Goal: Information Seeking & Learning: Check status

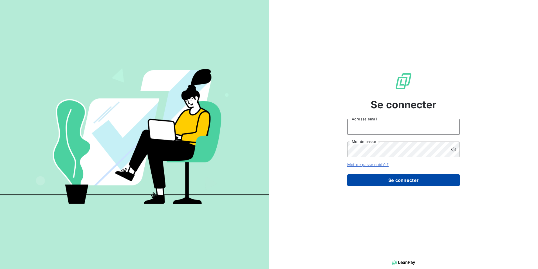
type input "[EMAIL_ADDRESS][DOMAIN_NAME]"
click at [412, 178] on button "Se connecter" at bounding box center [403, 180] width 113 height 12
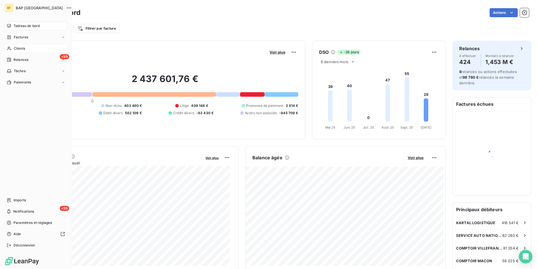
click at [12, 48] on div "Clients" at bounding box center [36, 48] width 63 height 9
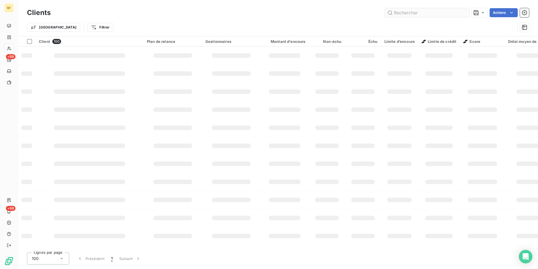
click at [403, 14] on input "text" at bounding box center [427, 12] width 84 height 9
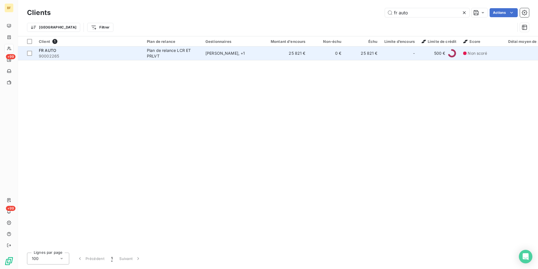
type input "fr auto"
click at [272, 57] on td "25 821 €" at bounding box center [285, 53] width 48 height 14
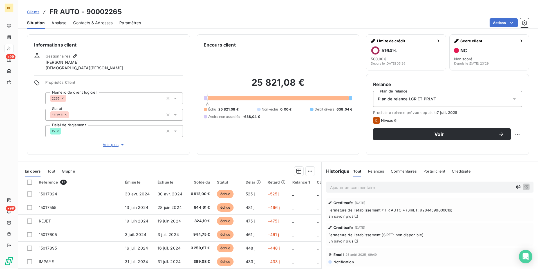
click at [278, 131] on div "25 821,08 € 0 Échu 25 821,08 € Non-échu 0,00 € Débit divers 638,04 € Avoirs non…" at bounding box center [278, 97] width 149 height 99
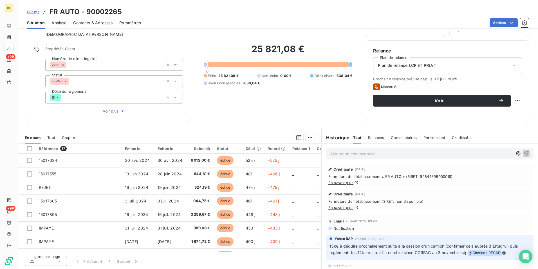
click at [103, 25] on span "Contacts & Adresses" at bounding box center [92, 23] width 39 height 6
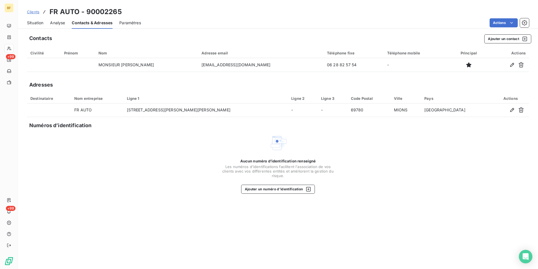
click at [36, 25] on span "Situation" at bounding box center [35, 23] width 16 height 6
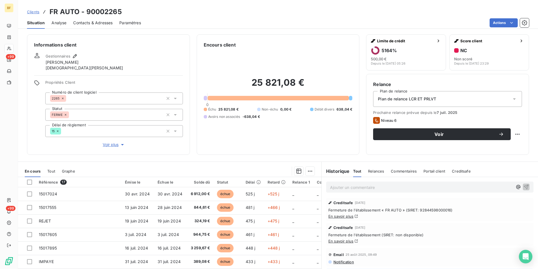
click at [202, 155] on div "Informations client Gestionnaires [PERSON_NAME] Propriétés Client Numéro de cli…" at bounding box center [278, 150] width 520 height 238
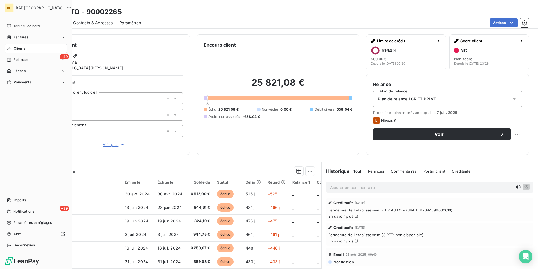
click at [16, 45] on div "Clients" at bounding box center [36, 48] width 63 height 9
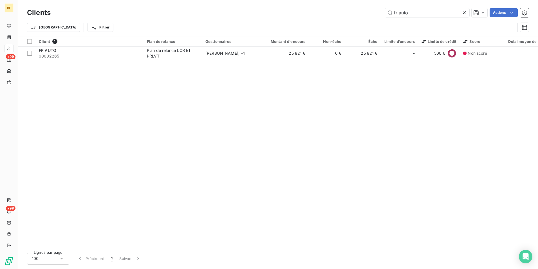
drag, startPoint x: 414, startPoint y: 15, endPoint x: 365, endPoint y: 6, distance: 49.5
click at [365, 6] on div "Clients fr auto Actions Trier Filtrer" at bounding box center [278, 18] width 520 height 36
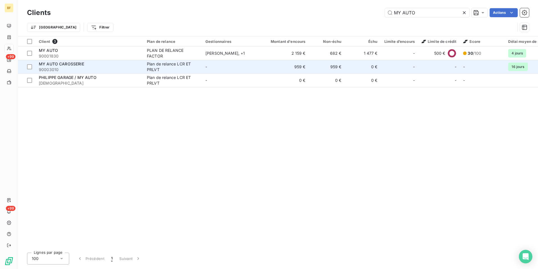
type input "MY AUTO"
click at [92, 71] on span "90003010" at bounding box center [89, 70] width 101 height 6
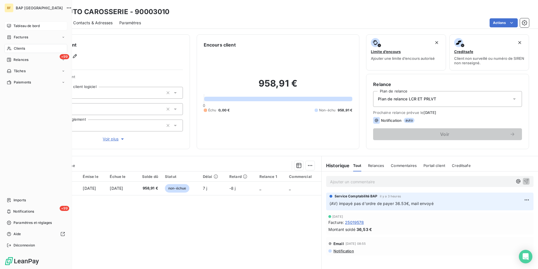
drag, startPoint x: 20, startPoint y: 27, endPoint x: 39, endPoint y: 27, distance: 18.6
click at [20, 27] on span "Tableau de bord" at bounding box center [27, 25] width 26 height 5
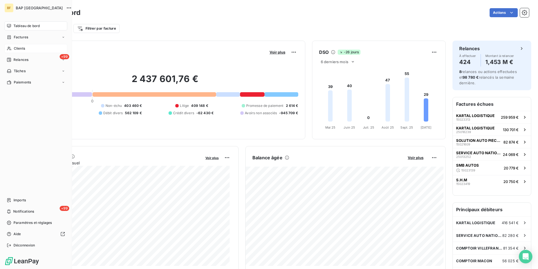
drag, startPoint x: 13, startPoint y: 48, endPoint x: 40, endPoint y: 44, distance: 27.5
click at [13, 48] on div "Clients" at bounding box center [36, 48] width 63 height 9
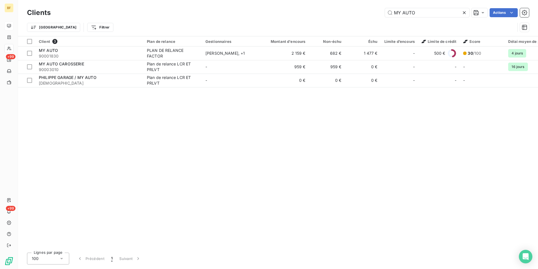
drag, startPoint x: 427, startPoint y: 7, endPoint x: 386, endPoint y: 7, distance: 41.1
click at [386, 7] on div "Clients MY AUTO Actions" at bounding box center [278, 13] width 502 height 12
drag, startPoint x: 386, startPoint y: 7, endPoint x: 448, endPoint y: 12, distance: 61.8
click at [448, 12] on input "MY AUTO" at bounding box center [427, 12] width 84 height 9
click at [375, 6] on div "Clients MY AUTO Actions Trier Filtrer" at bounding box center [278, 18] width 520 height 36
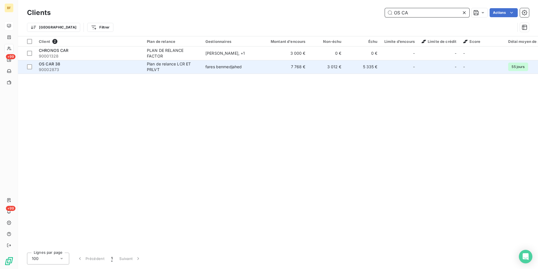
type input "OS CA"
click at [67, 65] on div "OS CAR 38" at bounding box center [89, 64] width 101 height 6
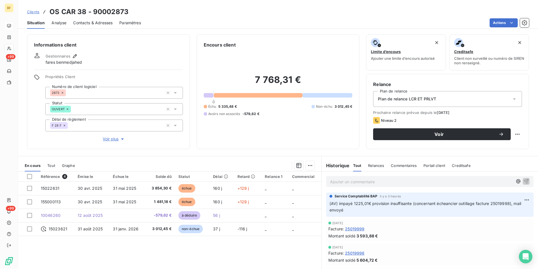
click at [52, 164] on span "Tout" at bounding box center [51, 165] width 8 height 5
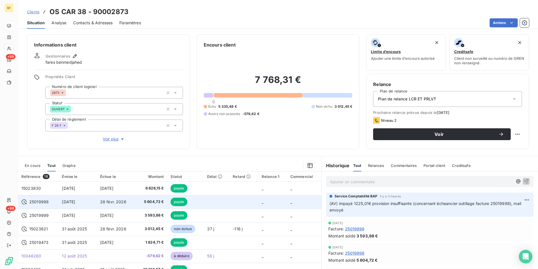
click at [75, 201] on span "[DATE]" at bounding box center [68, 201] width 13 height 5
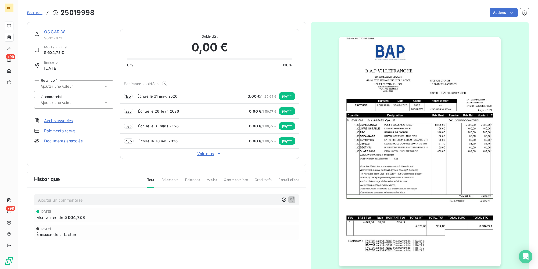
click at [80, 13] on h3 "25019998" at bounding box center [78, 13] width 34 height 10
copy h3 "25019998"
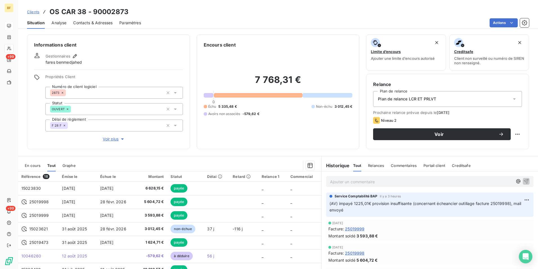
click at [89, 25] on span "Contacts & Adresses" at bounding box center [92, 23] width 39 height 6
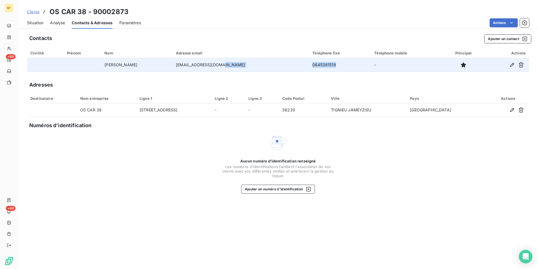
drag, startPoint x: 323, startPoint y: 65, endPoint x: 282, endPoint y: 65, distance: 41.1
click at [282, 65] on tr "[PERSON_NAME] [EMAIL_ADDRESS][DOMAIN_NAME] 0645391519 -" at bounding box center [278, 65] width 502 height 14
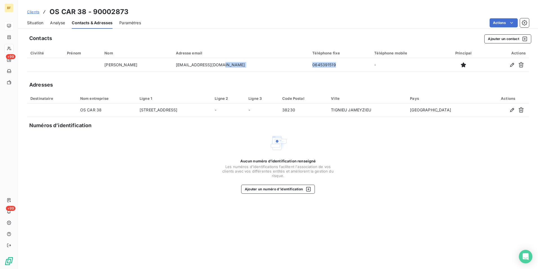
click at [41, 25] on span "Situation" at bounding box center [35, 23] width 16 height 6
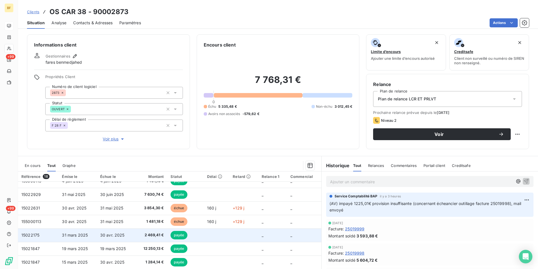
scroll to position [145, 0]
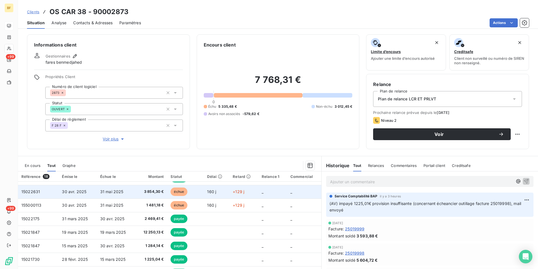
click at [149, 188] on td "3 854,30 €" at bounding box center [151, 192] width 32 height 14
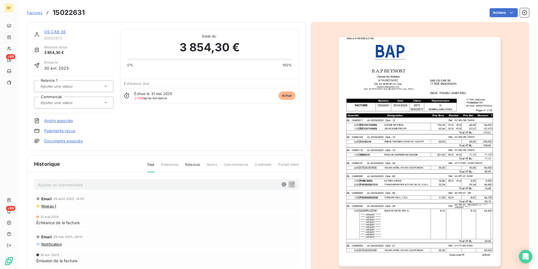
click at [388, 155] on img "button" at bounding box center [420, 151] width 162 height 229
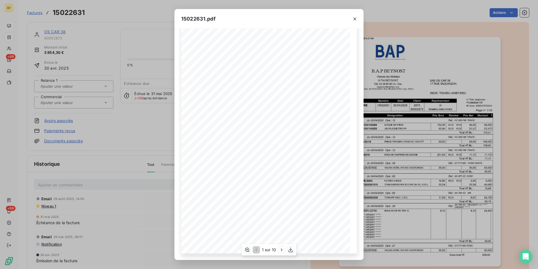
scroll to position [21, 0]
click at [279, 251] on button "button" at bounding box center [281, 249] width 7 height 7
click at [279, 251] on button "button" at bounding box center [282, 249] width 7 height 7
click at [279, 251] on div "3 sur 10" at bounding box center [268, 249] width 55 height 11
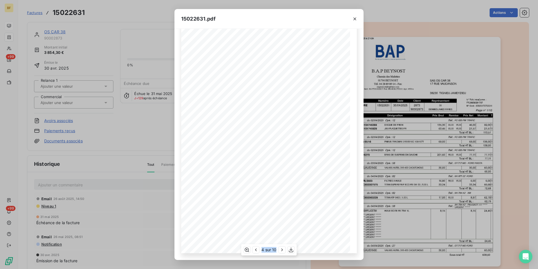
click at [279, 251] on div "4 sur 10" at bounding box center [268, 249] width 55 height 11
click at [281, 251] on icon "button" at bounding box center [283, 250] width 6 height 6
click at [281, 251] on icon "button" at bounding box center [282, 250] width 6 height 6
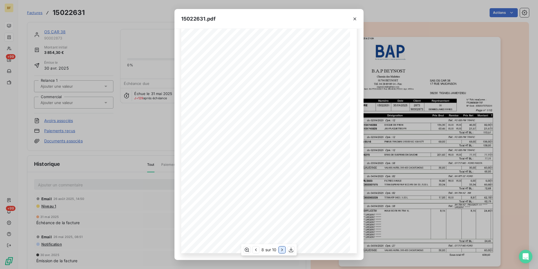
click at [281, 251] on icon "button" at bounding box center [283, 250] width 6 height 6
click at [354, 19] on icon "button" at bounding box center [355, 19] width 6 height 6
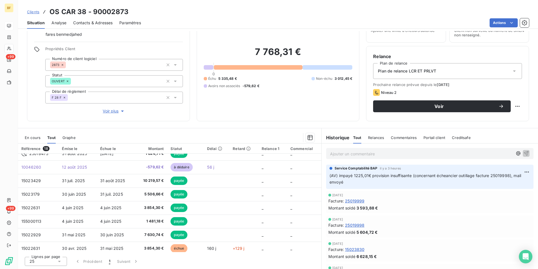
click at [371, 155] on p "Ajouter un commentaire ﻿" at bounding box center [421, 153] width 183 height 7
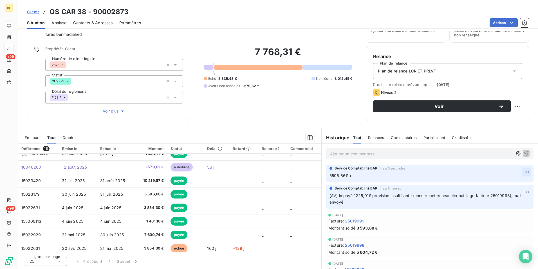
click at [520, 169] on html "BF +99 +99 Clients OS CAR 38 - 90002873 Situation Analyse Contacts & Adresses P…" at bounding box center [269, 134] width 538 height 269
click at [499, 181] on div "Editer" at bounding box center [505, 184] width 32 height 9
click at [516, 173] on html "BF +99 +99 Clients OS CAR 38 - 90002873 Situation Analyse Contacts & Adresses P…" at bounding box center [269, 134] width 538 height 269
click at [498, 182] on div "Editer" at bounding box center [505, 184] width 32 height 9
click at [521, 172] on html "BF +99 +99 Clients OS CAR 38 - 90002873 Situation Analyse Contacts & Adresses P…" at bounding box center [269, 134] width 538 height 269
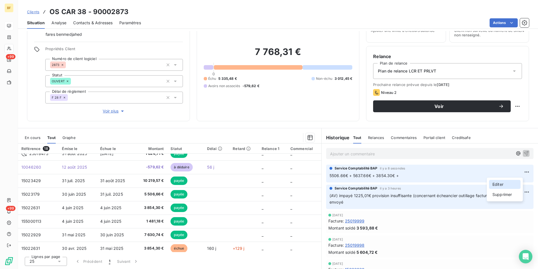
click at [498, 182] on div "Editer" at bounding box center [505, 184] width 32 height 9
click at [519, 174] on html "BF +99 +99 Clients OS CAR 38 - 90002873 Situation Analyse Contacts & Adresses P…" at bounding box center [269, 134] width 538 height 269
click at [501, 182] on div "Editer" at bounding box center [505, 184] width 32 height 9
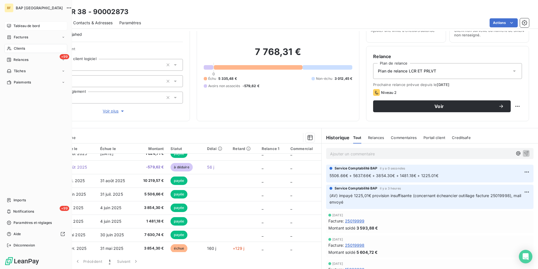
drag, startPoint x: 13, startPoint y: 49, endPoint x: 229, endPoint y: 20, distance: 217.9
click at [13, 49] on div "Clients" at bounding box center [36, 48] width 63 height 9
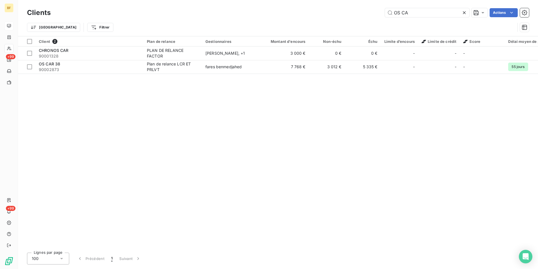
drag, startPoint x: 409, startPoint y: 16, endPoint x: 379, endPoint y: 15, distance: 30.1
click at [380, 15] on div "OS CA Actions" at bounding box center [293, 12] width 472 height 9
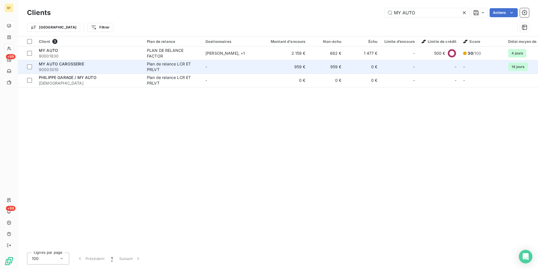
type input "MY AUTO"
click at [72, 67] on span "90003010" at bounding box center [89, 70] width 101 height 6
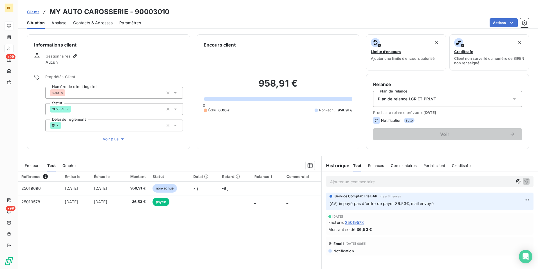
drag, startPoint x: 88, startPoint y: 24, endPoint x: 25, endPoint y: 26, distance: 63.4
click at [88, 23] on span "Contacts & Adresses" at bounding box center [92, 23] width 39 height 6
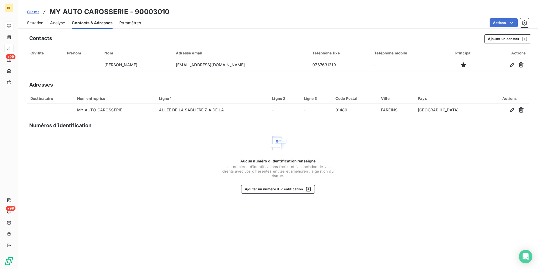
click at [31, 26] on div "Situation" at bounding box center [35, 23] width 16 height 12
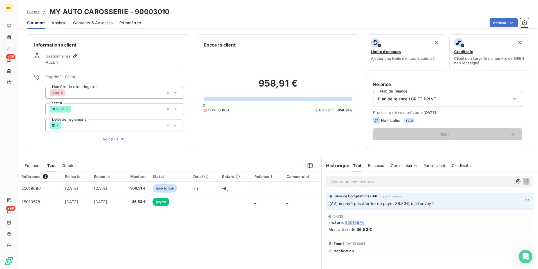
click at [52, 165] on span "Tout" at bounding box center [51, 165] width 8 height 5
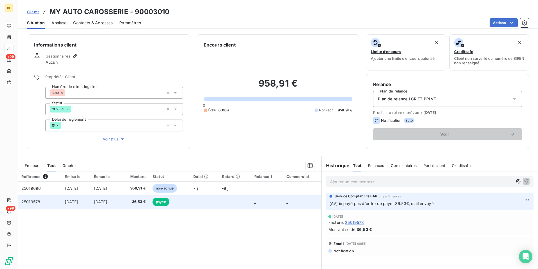
click at [145, 198] on td "36,53 €" at bounding box center [134, 202] width 29 height 14
click at [107, 200] on span "[DATE]" at bounding box center [100, 201] width 13 height 5
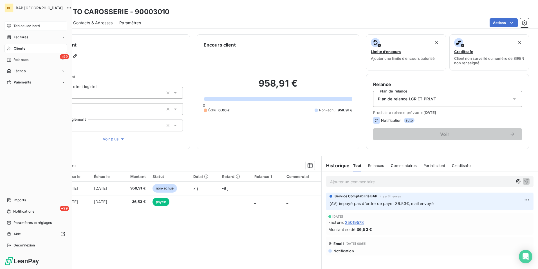
click at [12, 29] on div "Tableau de bord" at bounding box center [36, 25] width 63 height 9
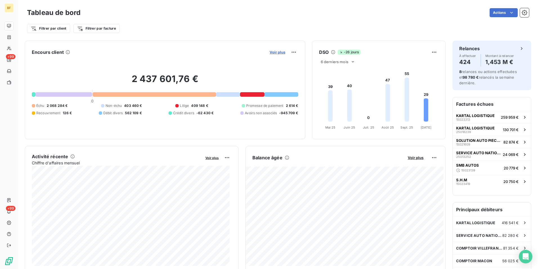
click at [280, 53] on span "Voir plus" at bounding box center [278, 52] width 16 height 5
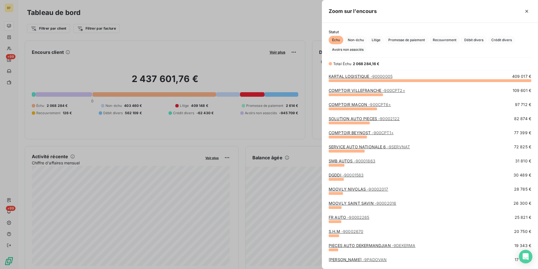
scroll to position [184, 212]
click at [378, 39] on span "Litige" at bounding box center [375, 40] width 15 height 8
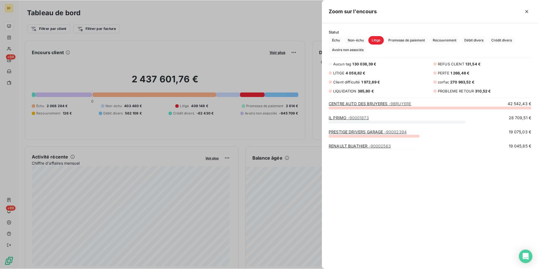
scroll to position [157, 212]
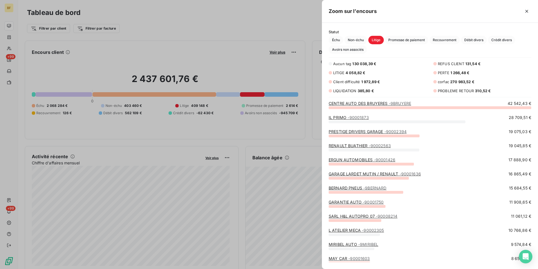
drag, startPoint x: 228, startPoint y: 24, endPoint x: 224, endPoint y: 22, distance: 5.2
click at [228, 24] on div at bounding box center [269, 134] width 538 height 269
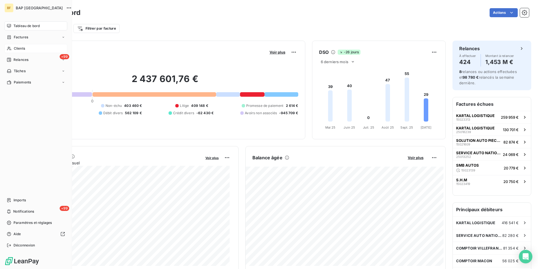
click at [8, 48] on icon at bounding box center [9, 48] width 5 height 5
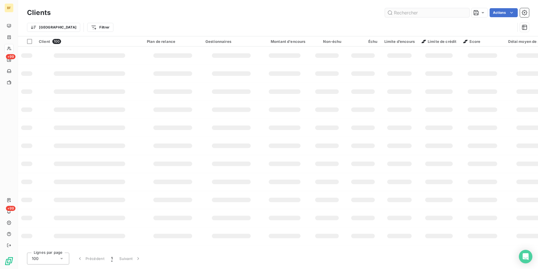
click at [406, 14] on input "text" at bounding box center [427, 12] width 84 height 9
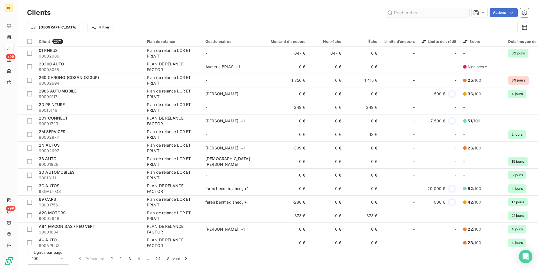
click at [406, 14] on input "text" at bounding box center [427, 12] width 84 height 9
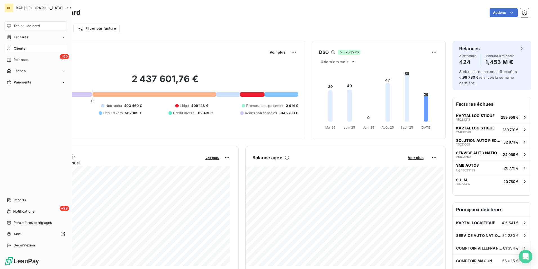
click at [13, 48] on div "Clients" at bounding box center [36, 48] width 63 height 9
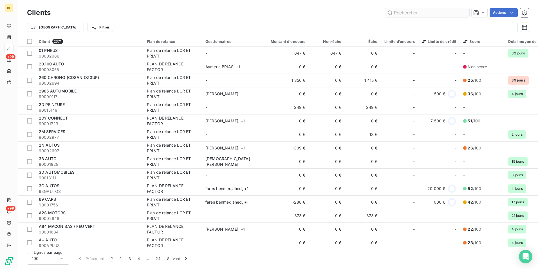
click at [409, 11] on input "text" at bounding box center [427, 12] width 84 height 9
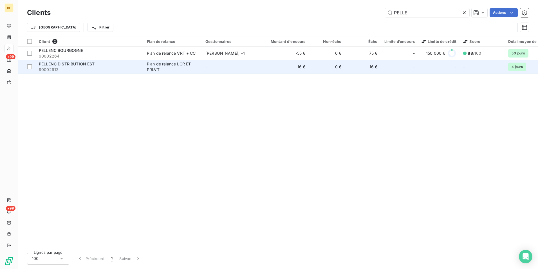
type input "PELLE"
click at [88, 66] on div "PELLENC DISTRIBUTION EST" at bounding box center [89, 64] width 101 height 6
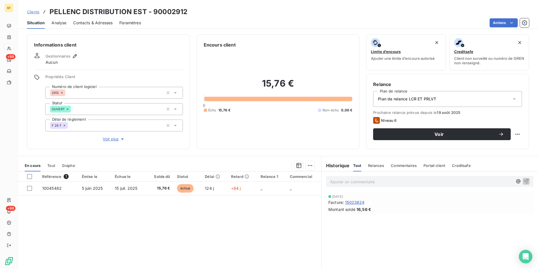
click at [95, 24] on span "Contacts & Adresses" at bounding box center [92, 23] width 39 height 6
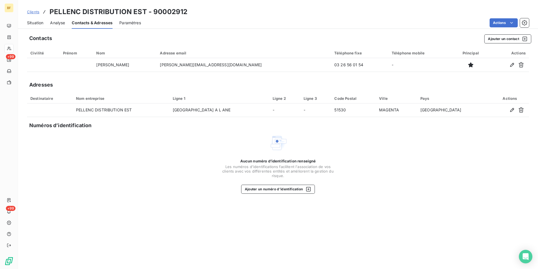
click at [35, 25] on span "Situation" at bounding box center [35, 23] width 16 height 6
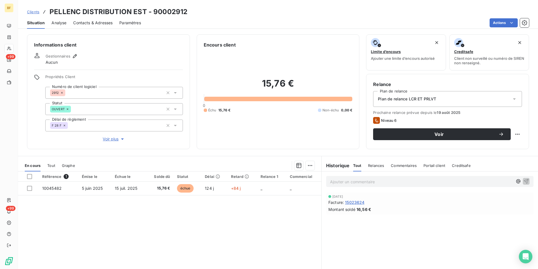
click at [101, 24] on span "Contacts & Adresses" at bounding box center [92, 23] width 39 height 6
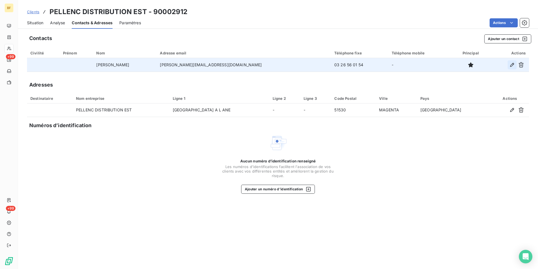
click at [510, 65] on icon "button" at bounding box center [513, 65] width 6 height 6
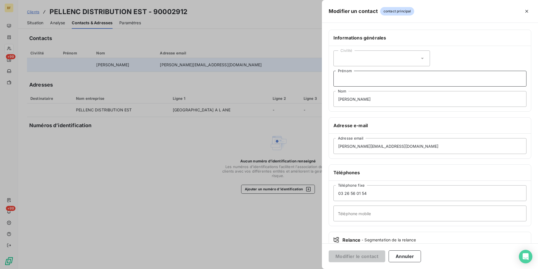
click at [379, 83] on input "Prénom" at bounding box center [430, 79] width 193 height 16
type input "C"
drag, startPoint x: 421, startPoint y: 80, endPoint x: 334, endPoint y: 81, distance: 87.0
click at [334, 81] on input "comptanilite-pellenc@pellenc.com" at bounding box center [430, 79] width 193 height 16
click at [431, 86] on input "comptanilite-pellenc@pellenc.com" at bounding box center [430, 79] width 193 height 16
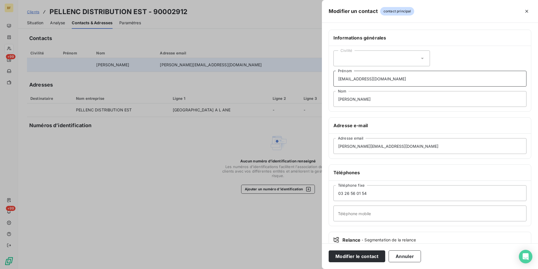
drag, startPoint x: 426, startPoint y: 78, endPoint x: 305, endPoint y: 72, distance: 120.6
click at [305, 268] on div "Modifier un contact contact principal Informations générales Civilité comptanil…" at bounding box center [269, 269] width 538 height 0
click at [355, 78] on input "comptanilite-pellenc@pellenc.com" at bounding box center [430, 79] width 193 height 16
click at [354, 79] on input "comptanilite-pellenc@pellenc.com" at bounding box center [430, 79] width 193 height 16
click at [414, 82] on input "comptabilite-pellenc@pellenc.com" at bounding box center [430, 79] width 193 height 16
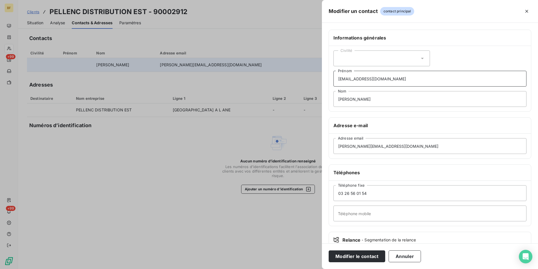
drag, startPoint x: 408, startPoint y: 79, endPoint x: 336, endPoint y: 81, distance: 72.4
click at [336, 81] on input "comptabilite-pellenc@pellenc.com" at bounding box center [430, 79] width 193 height 16
click at [377, 80] on input "comptabilite-pellenc@pellenc.com" at bounding box center [430, 79] width 193 height 16
drag, startPoint x: 432, startPoint y: 81, endPoint x: 322, endPoint y: 80, distance: 110.1
click at [322, 268] on div "Modifier un contact contact principal Informations générales Civilité comptabil…" at bounding box center [269, 269] width 538 height 0
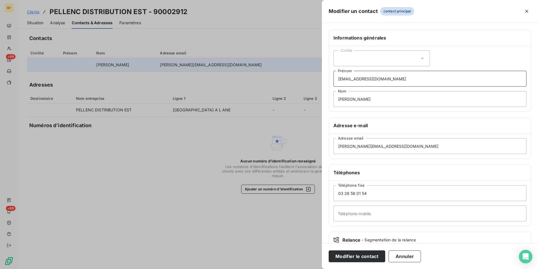
type input "comptabilite-pellencdistributionest@pellenc.com"
drag, startPoint x: 211, startPoint y: 11, endPoint x: 205, endPoint y: 10, distance: 6.8
click at [207, 10] on div at bounding box center [269, 134] width 538 height 269
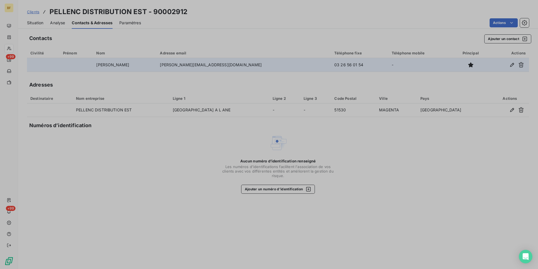
drag, startPoint x: 184, startPoint y: 10, endPoint x: 180, endPoint y: 12, distance: 4.5
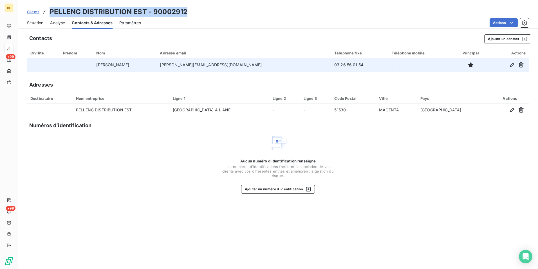
drag, startPoint x: 198, startPoint y: 10, endPoint x: 50, endPoint y: 11, distance: 148.6
click at [50, 11] on div "Clients PELLENC DISTRIBUTION EST - 90002912" at bounding box center [278, 12] width 520 height 10
copy h3 "PELLENC DISTRIBUTION EST - 90002912"
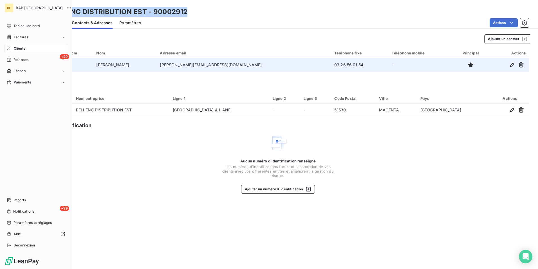
click at [14, 47] on span "Clients" at bounding box center [19, 48] width 11 height 5
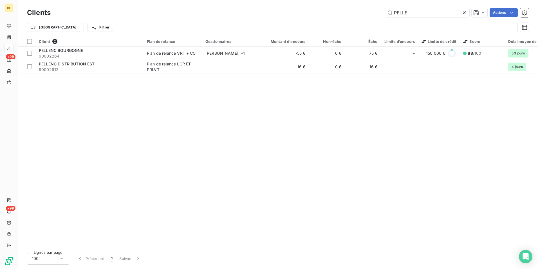
drag, startPoint x: 388, startPoint y: 12, endPoint x: 351, endPoint y: 15, distance: 37.3
click at [351, 14] on div "PELLE Actions" at bounding box center [293, 12] width 472 height 9
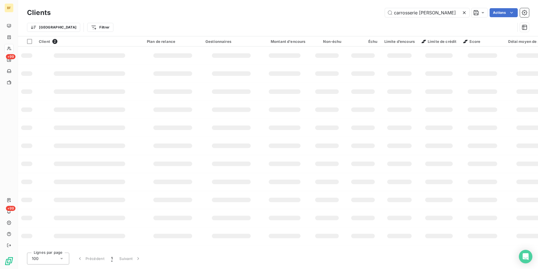
type input "carrosserie sam"
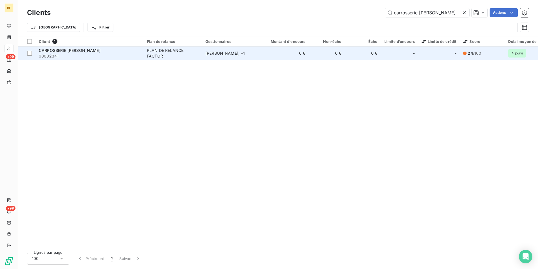
click at [149, 56] on div "PLAN DE RELANCE FACTOR" at bounding box center [173, 53] width 52 height 11
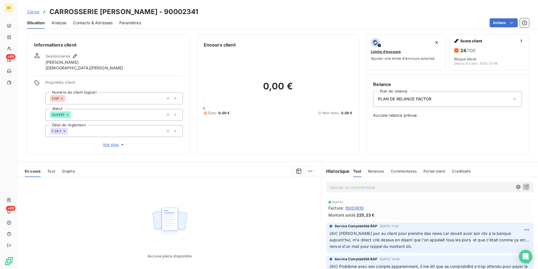
click at [50, 167] on div "Tout" at bounding box center [51, 171] width 8 height 12
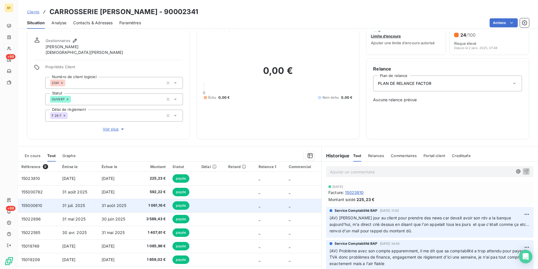
scroll to position [28, 0]
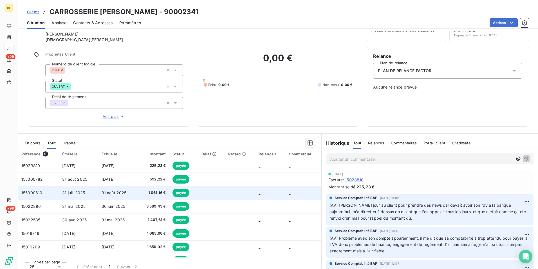
click at [146, 190] on span "1 061,16 €" at bounding box center [153, 193] width 26 height 6
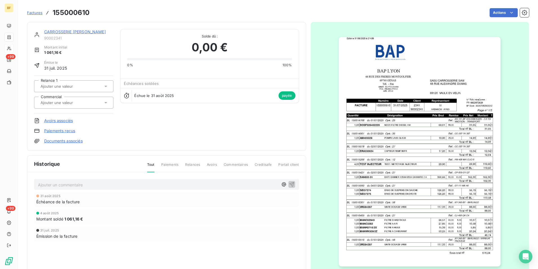
click at [83, 14] on h3 "155000610" at bounding box center [71, 13] width 37 height 10
copy h3 "155000610"
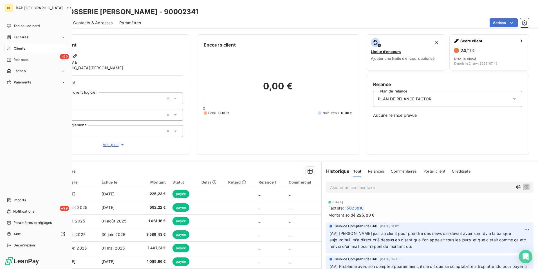
click at [12, 46] on div "Clients" at bounding box center [36, 48] width 63 height 9
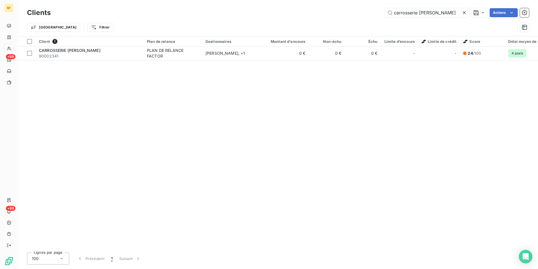
drag, startPoint x: 434, startPoint y: 12, endPoint x: 367, endPoint y: 14, distance: 67.9
click at [367, 14] on div "carrosserie sam Actions" at bounding box center [293, 12] width 472 height 9
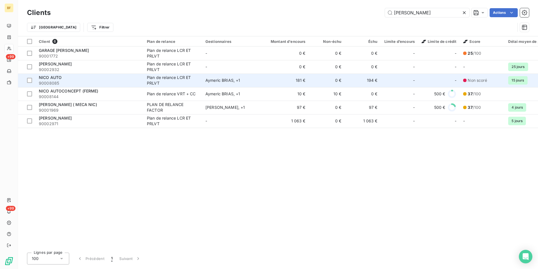
type input "NICO"
click at [103, 84] on span "90008085" at bounding box center [89, 83] width 101 height 6
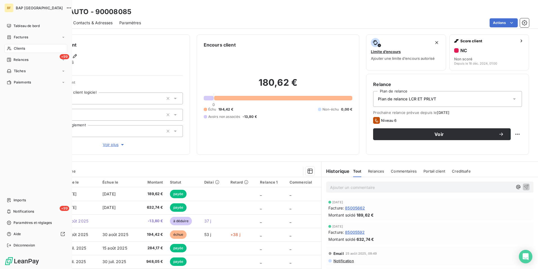
click at [27, 49] on div "Clients" at bounding box center [36, 48] width 63 height 9
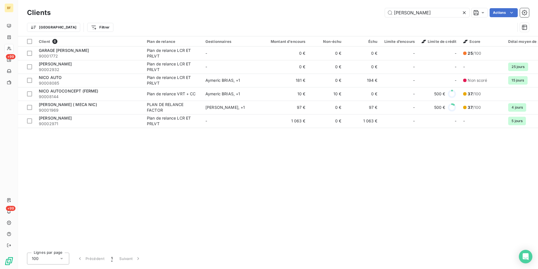
drag, startPoint x: 422, startPoint y: 10, endPoint x: 390, endPoint y: 6, distance: 32.0
click at [390, 6] on div "Clients NICO Actions Trier Filtrer" at bounding box center [278, 18] width 520 height 36
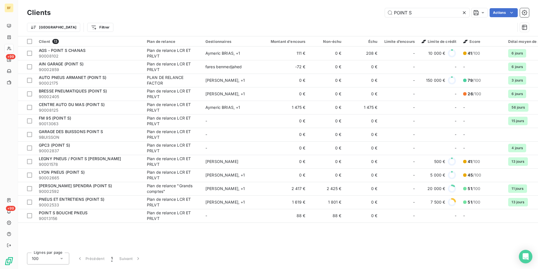
type input "POINT S"
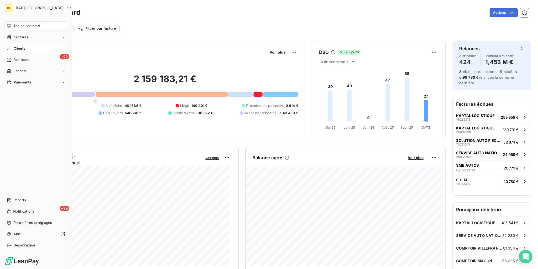
click at [12, 48] on div "Clients" at bounding box center [36, 48] width 63 height 9
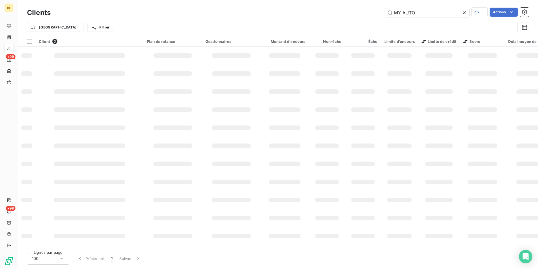
drag, startPoint x: 403, startPoint y: 10, endPoint x: 363, endPoint y: 5, distance: 39.9
click at [368, 4] on div "Clients MY AUTO Actions Trier Filtrer" at bounding box center [278, 18] width 520 height 36
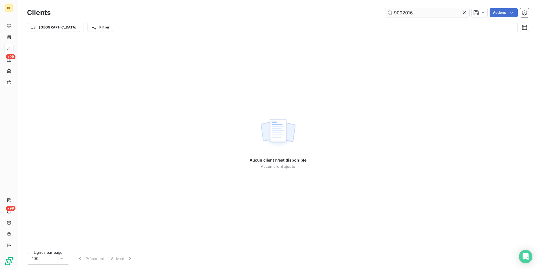
click at [399, 12] on input "9002016" at bounding box center [427, 12] width 84 height 9
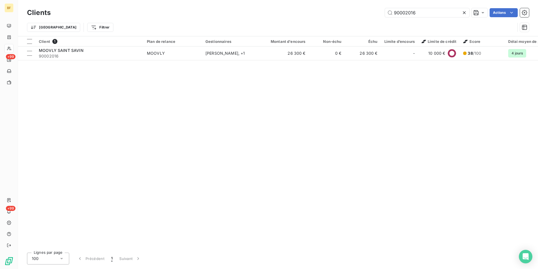
type input "90002016"
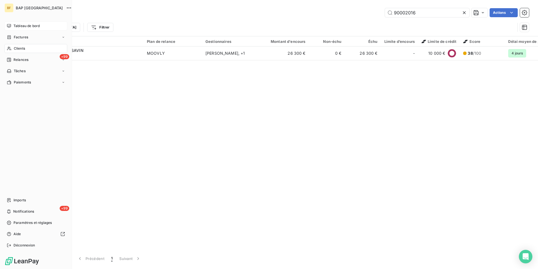
drag, startPoint x: 18, startPoint y: 28, endPoint x: 14, endPoint y: 26, distance: 3.9
click at [14, 26] on span "Tableau de bord" at bounding box center [27, 25] width 26 height 5
